Goal: Task Accomplishment & Management: Manage account settings

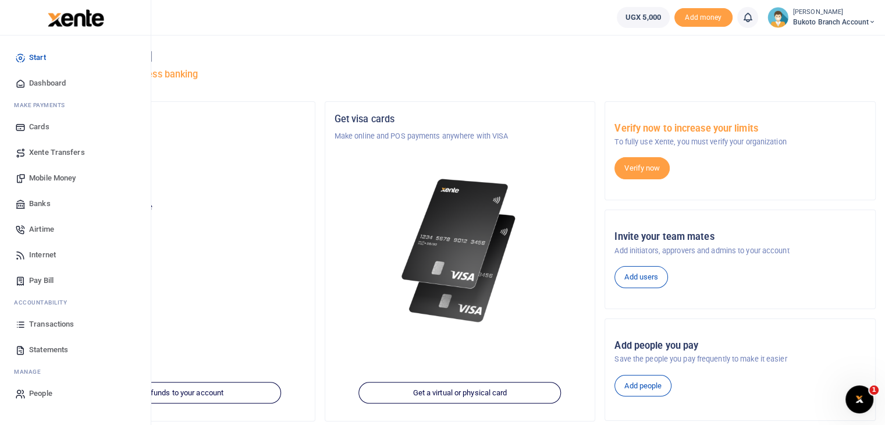
click at [51, 355] on link "Statements" at bounding box center [75, 350] width 132 height 26
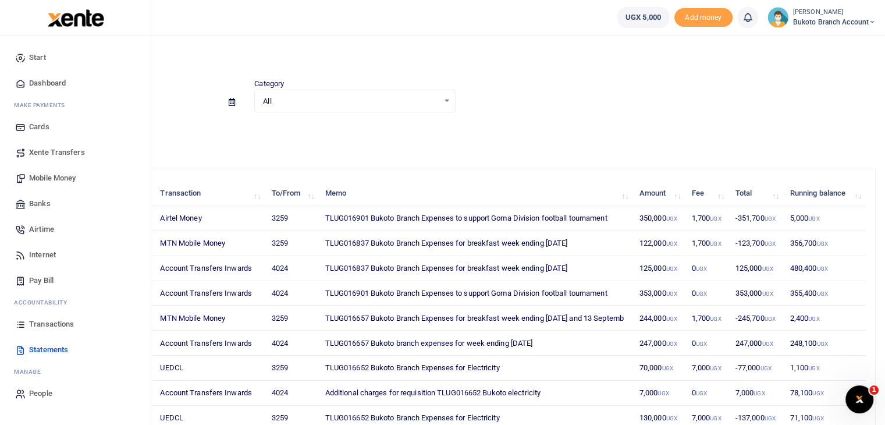
click at [48, 321] on span "Transactions" at bounding box center [51, 324] width 45 height 12
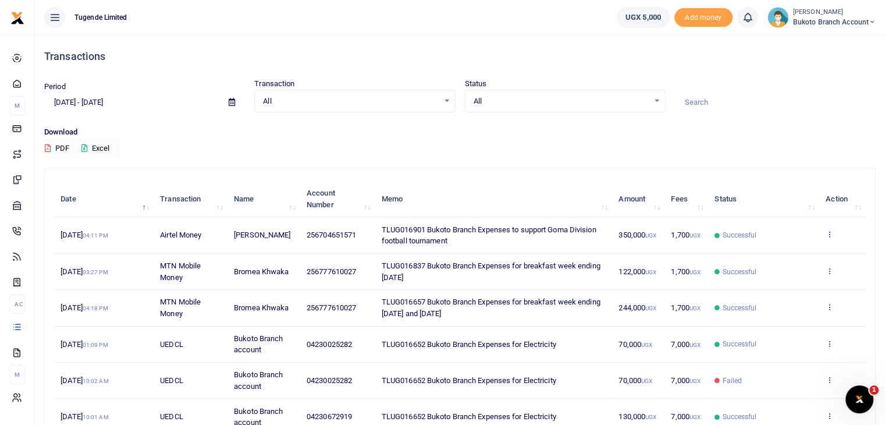
click at [829, 237] on icon at bounding box center [830, 234] width 8 height 8
click at [784, 257] on link "View details" at bounding box center [787, 254] width 92 height 16
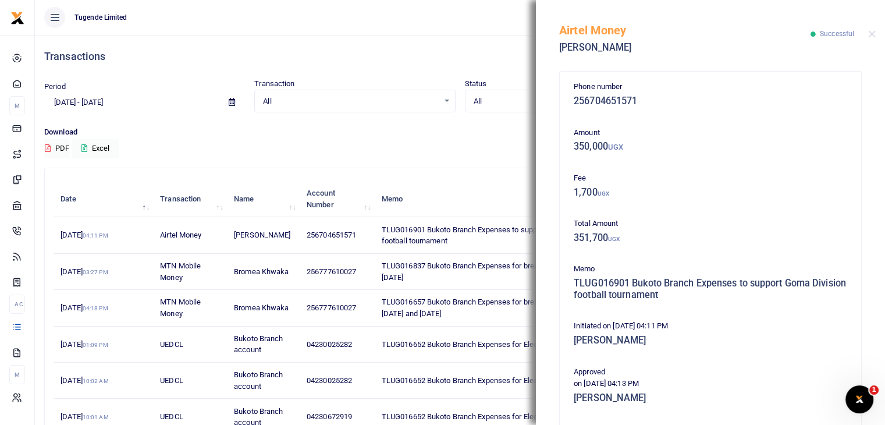
click at [874, 341] on div "Phone number 256704651571 Amount 350,000 UGX Fee 1,700 UGX Total Amount 351,700…" at bounding box center [710, 245] width 349 height 360
click at [875, 350] on div "Phone number 256704651571 Amount 350,000 UGX Fee 1,700 UGX Total Amount 351,700…" at bounding box center [710, 245] width 349 height 360
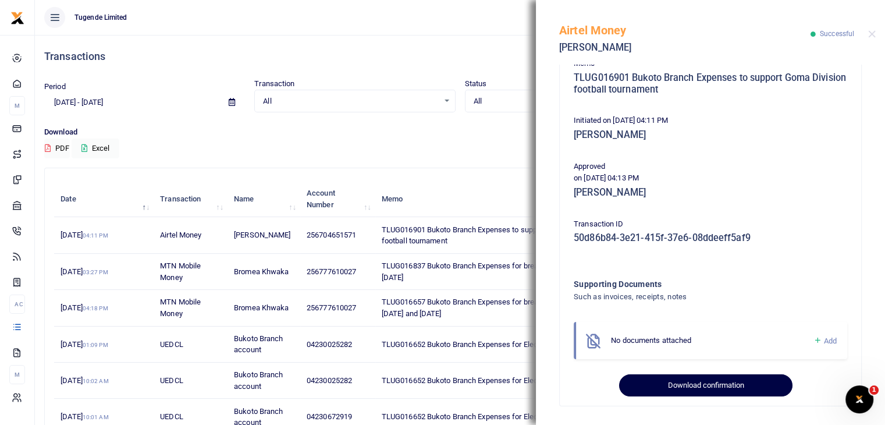
click at [731, 378] on button "Download confirmation" at bounding box center [705, 385] width 173 height 22
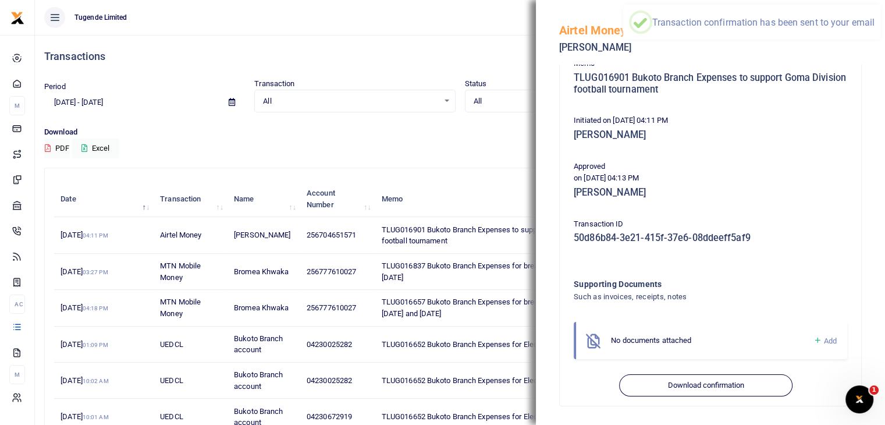
click at [470, 150] on div "Download PDF Excel" at bounding box center [460, 142] width 832 height 32
click at [428, 150] on div "Download PDF Excel" at bounding box center [460, 142] width 832 height 32
click at [873, 36] on button "Close" at bounding box center [873, 34] width 8 height 8
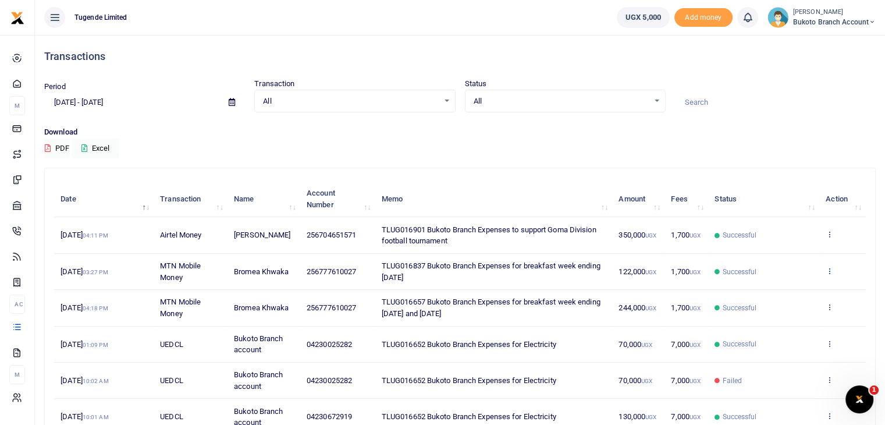
click at [830, 271] on icon at bounding box center [830, 271] width 8 height 8
click at [774, 291] on link "View details" at bounding box center [787, 290] width 92 height 16
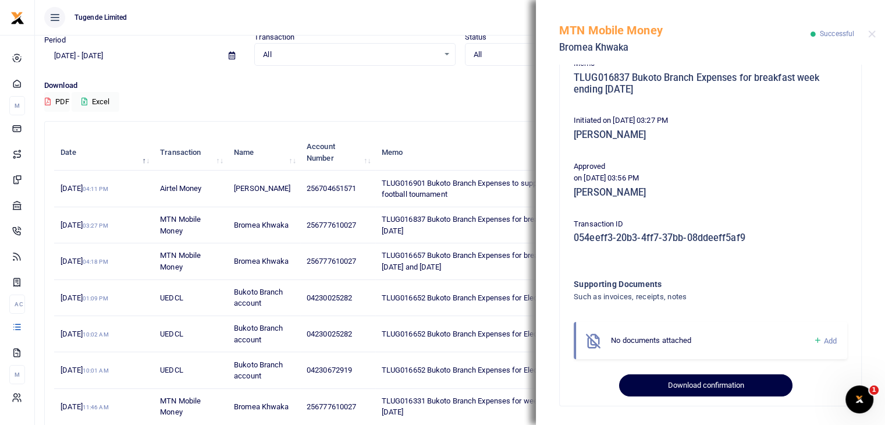
click at [725, 386] on button "Download confirmation" at bounding box center [705, 385] width 173 height 22
